Goal: Navigation & Orientation: Find specific page/section

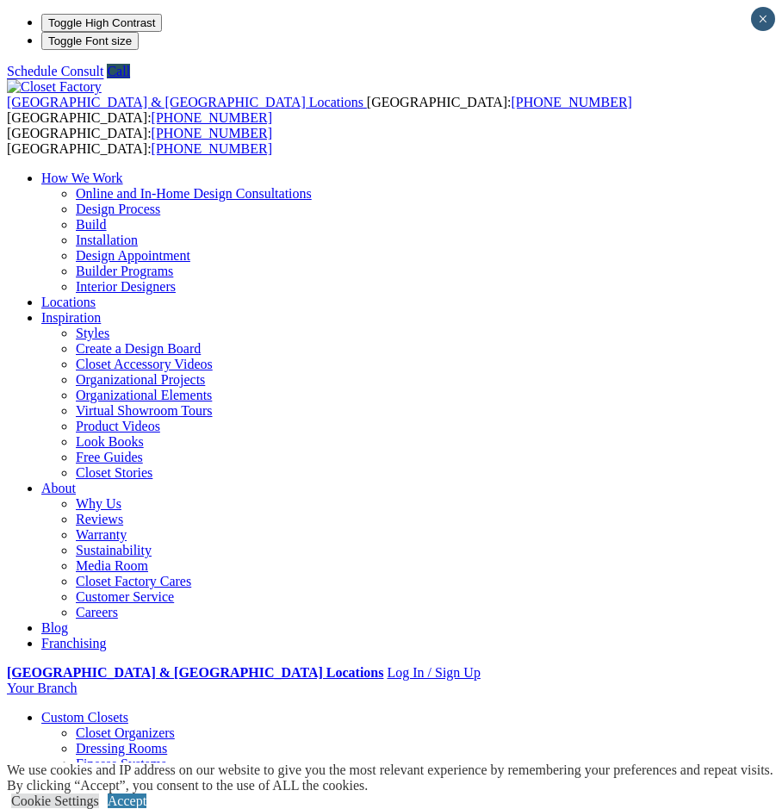
click at [0, 0] on div at bounding box center [0, 0] width 0 height 0
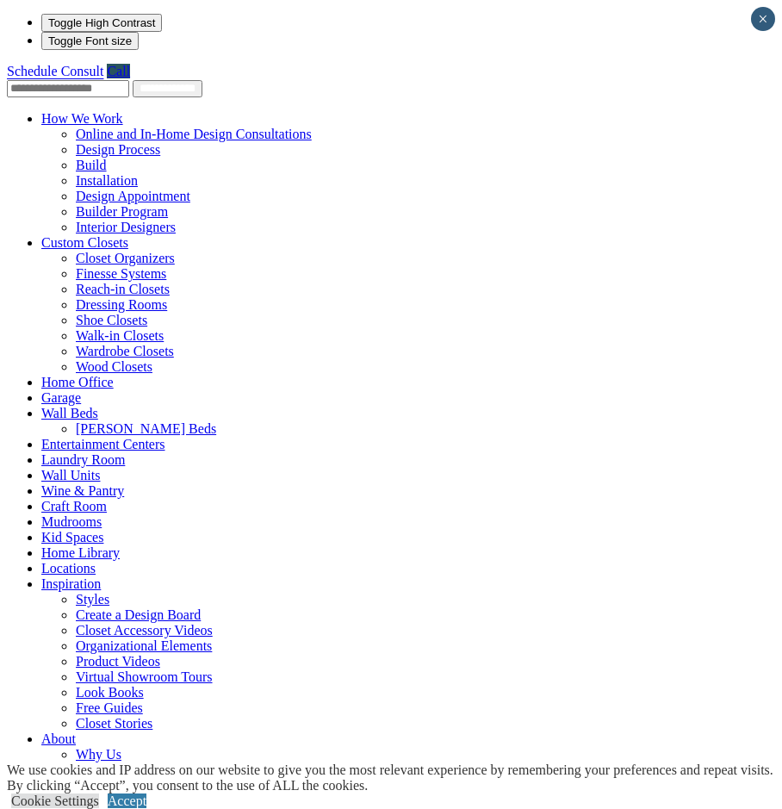
click at [65, 452] on link "Laundry Room" at bounding box center [83, 459] width 84 height 15
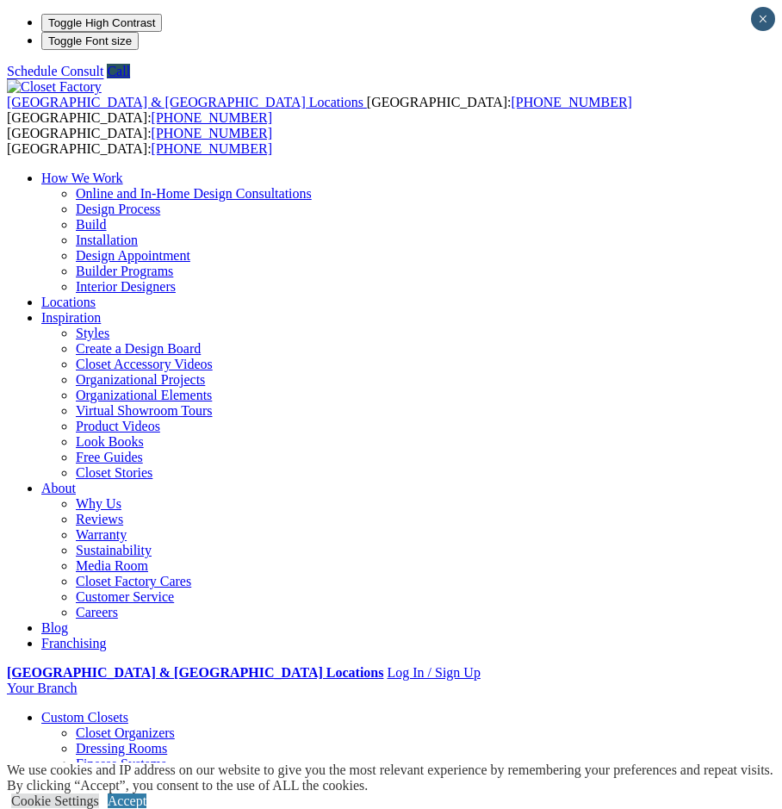
click at [102, 79] on img at bounding box center [54, 87] width 95 height 16
